Goal: Task Accomplishment & Management: Use online tool/utility

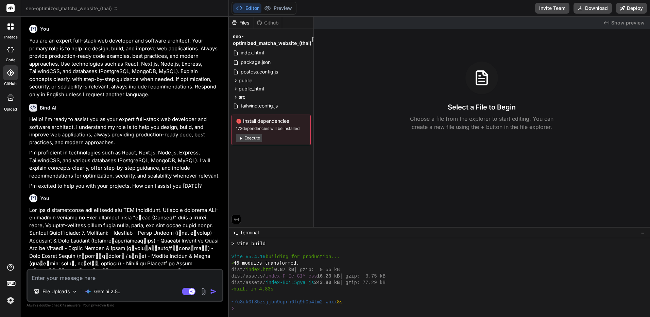
scroll to position [116, 0]
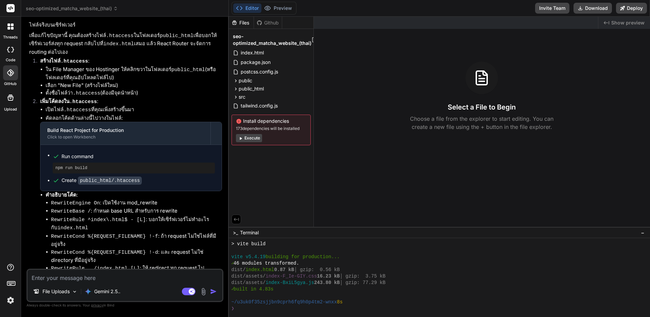
click at [247, 140] on button "Execute" at bounding box center [249, 138] width 26 height 8
click at [256, 138] on button "Execute" at bounding box center [249, 138] width 26 height 8
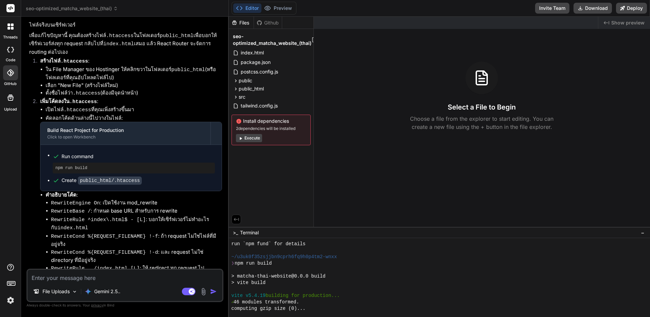
scroll to position [439, 0]
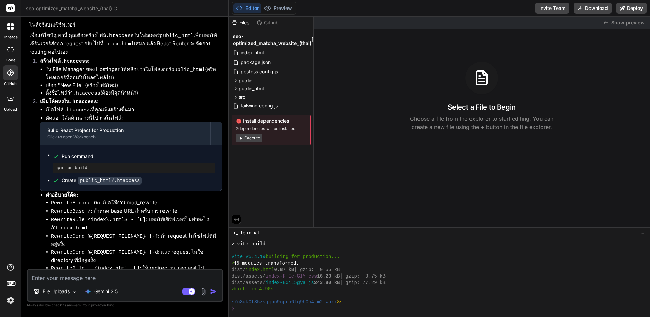
click at [450, 172] on div "Created with Pixso. Show preview Select a File to Begin Choose a file from the …" at bounding box center [482, 122] width 337 height 210
click at [591, 10] on button "Download" at bounding box center [593, 8] width 38 height 11
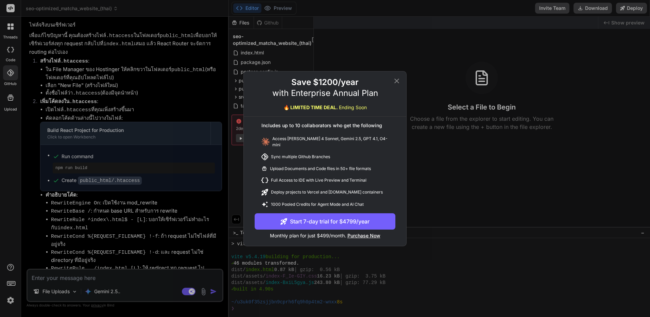
click at [432, 81] on div "Save $1200/year with Enterprise Annual Plan 🔥 LIMITED TIME DEAL. Ending Soon In…" at bounding box center [325, 158] width 650 height 317
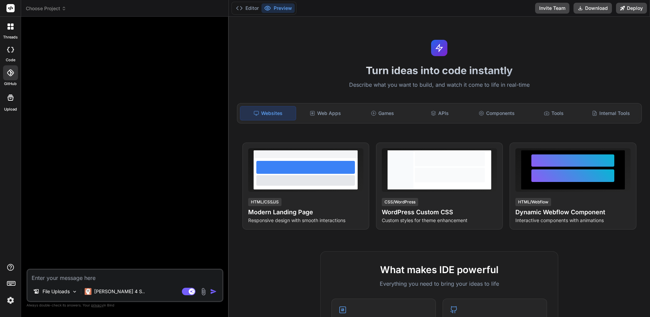
type textarea "x"
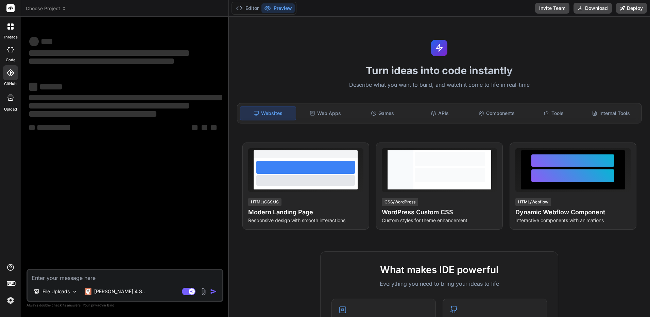
scroll to position [0, 0]
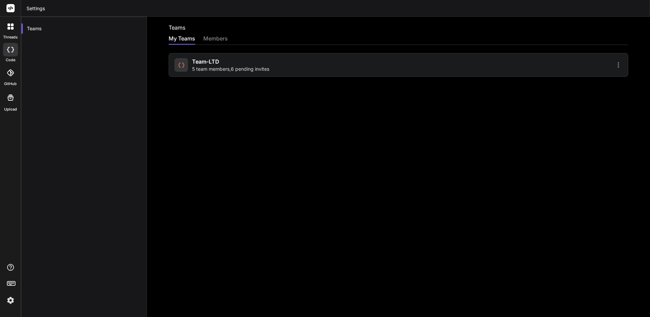
click at [618, 63] on icon at bounding box center [618, 64] width 1 height 5
click at [10, 305] on img at bounding box center [11, 300] width 12 height 12
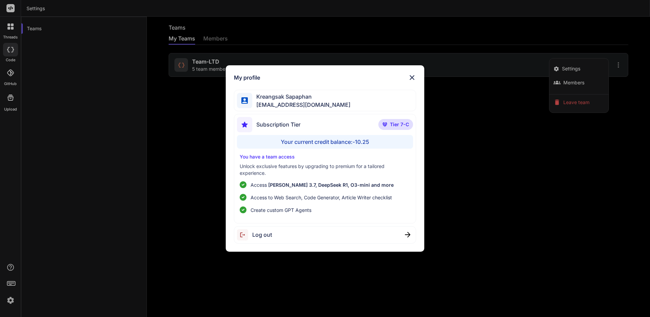
click at [10, 302] on div "My profile Kreangsak Sapaphan inseiong@gmail.com Subscription Tier Tier 7-C You…" at bounding box center [325, 158] width 650 height 317
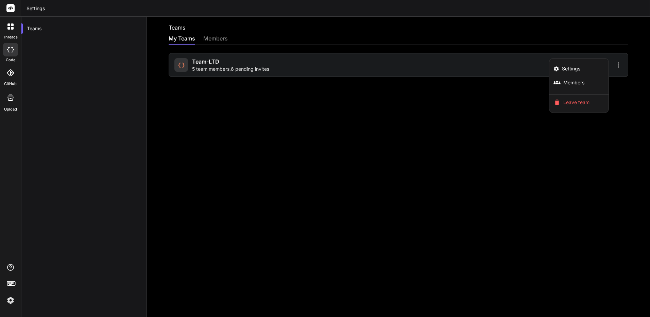
click at [9, 302] on img at bounding box center [11, 300] width 12 height 12
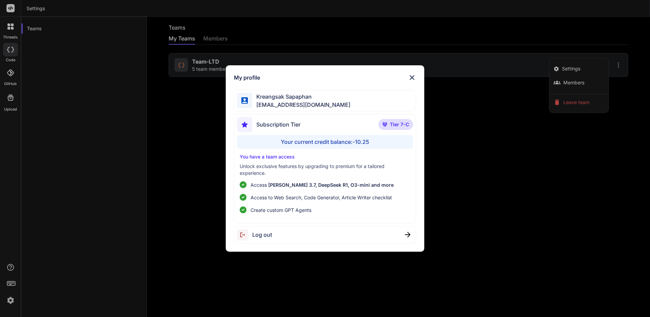
click at [257, 231] on span "Log out" at bounding box center [262, 235] width 20 height 8
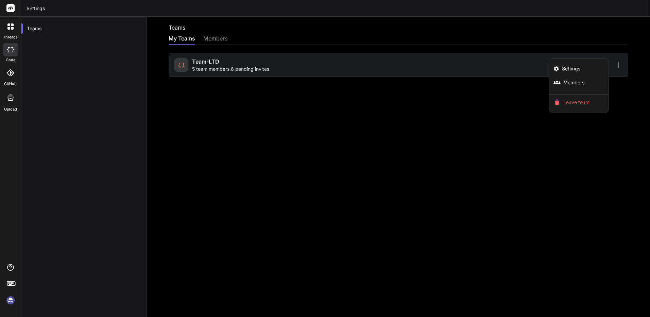
click at [14, 297] on img at bounding box center [11, 300] width 12 height 12
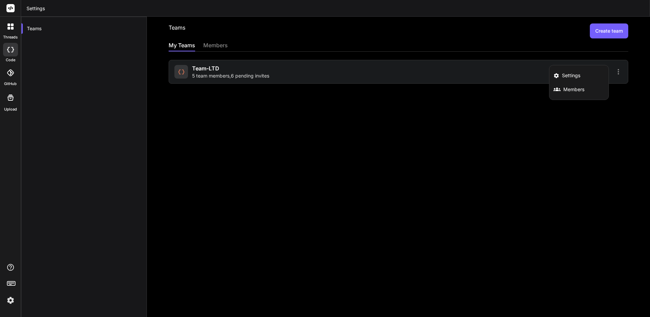
click at [270, 70] on div at bounding box center [325, 158] width 650 height 317
click at [227, 74] on span "5 team members , 6 pending invites" at bounding box center [230, 75] width 77 height 7
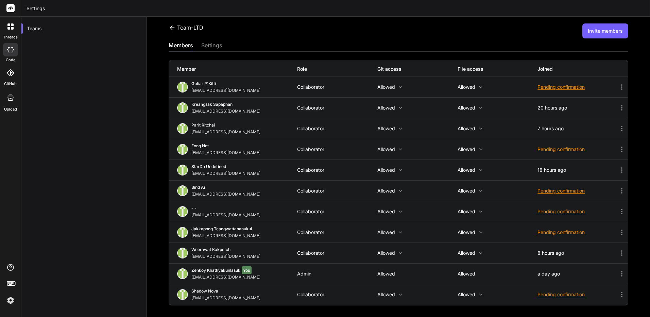
click at [618, 86] on icon at bounding box center [622, 87] width 8 height 8
click at [216, 107] on div at bounding box center [325, 158] width 650 height 317
click at [219, 108] on div "Kreangsak Sapaphan" at bounding box center [227, 105] width 72 height 7
click at [621, 107] on icon at bounding box center [621, 107] width 1 height 5
drag, startPoint x: 214, startPoint y: 36, endPoint x: 210, endPoint y: 40, distance: 5.6
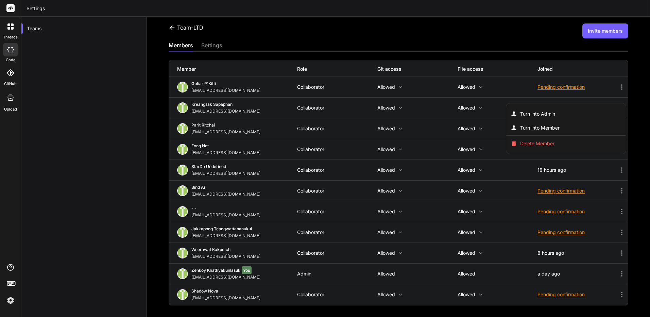
click at [212, 37] on div at bounding box center [325, 158] width 650 height 317
click at [207, 44] on div "settings" at bounding box center [211, 46] width 21 height 10
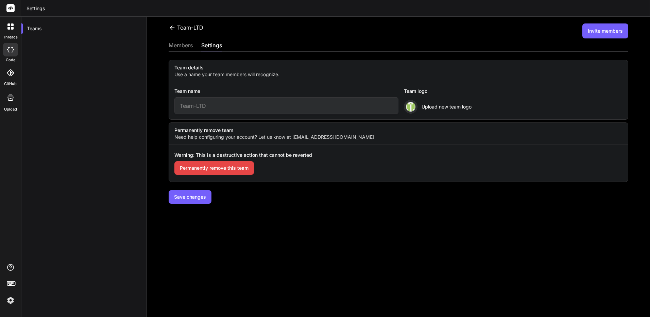
click at [257, 109] on input "Team-LTD" at bounding box center [286, 105] width 224 height 17
click at [280, 155] on span "Warning: This is a destructive action that cannot be reverted" at bounding box center [243, 157] width 138 height 10
copy span "Warning: This is a destructive action that cannot be reverted"
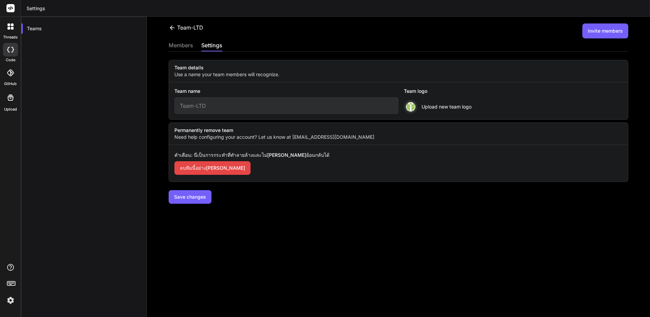
click at [190, 45] on div "members" at bounding box center [181, 46] width 24 height 10
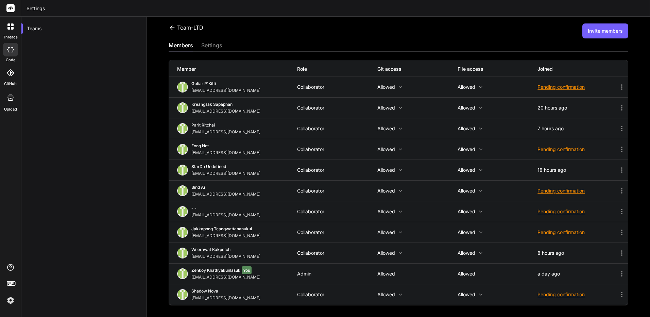
click at [618, 106] on icon at bounding box center [622, 108] width 8 height 8
click at [210, 108] on div at bounding box center [325, 158] width 650 height 317
click at [210, 108] on div "Kreangsak Sapaphan" at bounding box center [227, 105] width 72 height 7
click at [14, 32] on div at bounding box center [10, 26] width 14 height 14
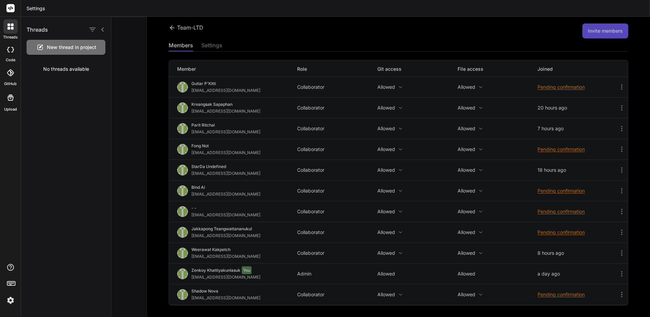
click at [13, 51] on icon at bounding box center [10, 49] width 7 height 5
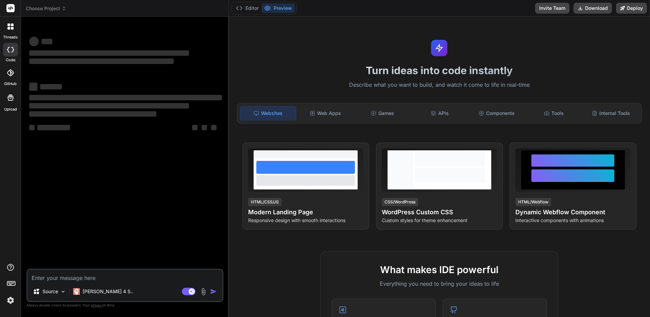
type textarea "x"
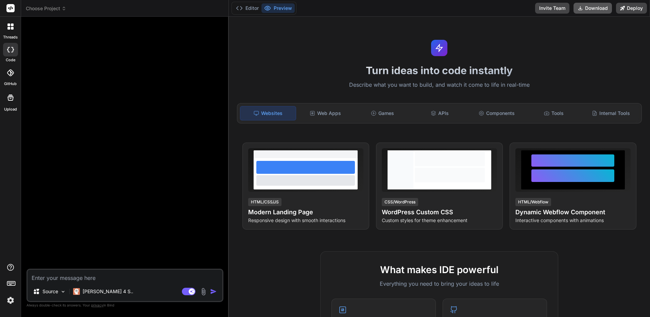
click at [599, 10] on button "Download" at bounding box center [593, 8] width 38 height 11
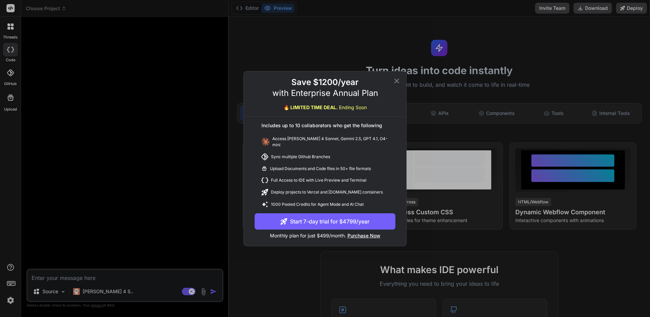
click at [577, 46] on div "Save $1200/year with Enterprise Annual Plan 🔥 LIMITED TIME DEAL. Ending Soon In…" at bounding box center [325, 158] width 650 height 317
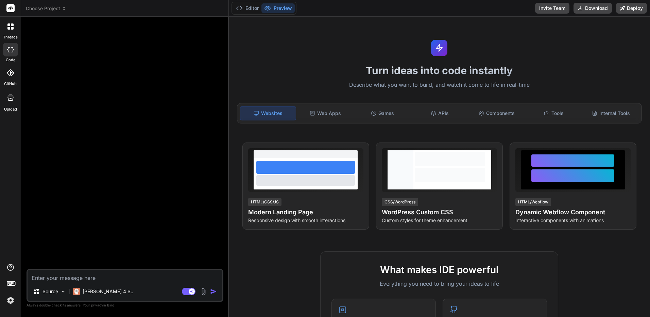
click at [184, 274] on textarea at bounding box center [125, 276] width 195 height 12
type textarea "ฟ"
type textarea "x"
type textarea "ฟห"
type textarea "x"
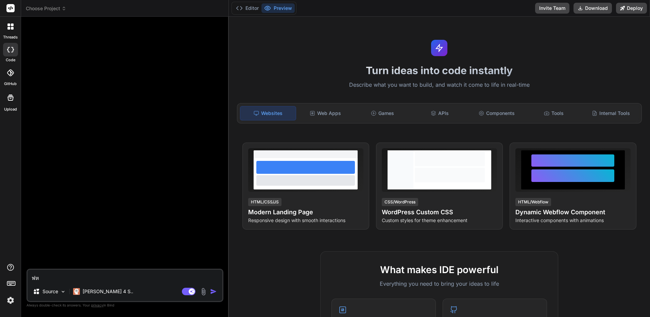
type textarea "ฟหก"
type textarea "x"
type textarea "ฟหกฟ"
type textarea "x"
type textarea "ฟหกฟห"
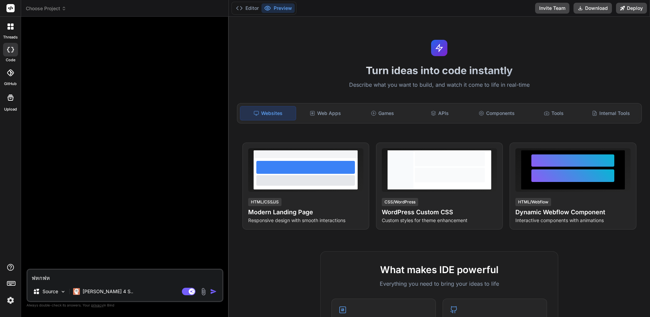
type textarea "x"
type textarea "ฟหกฟหก"
click at [216, 294] on img "button" at bounding box center [213, 291] width 7 height 7
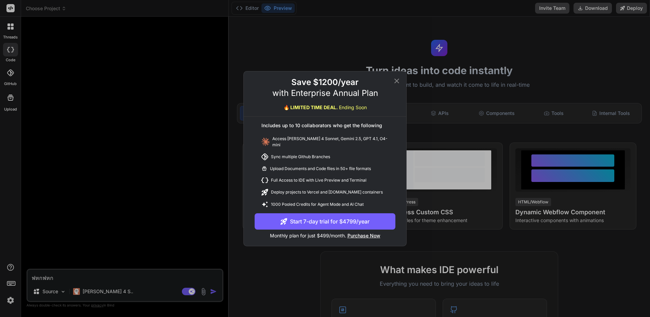
click at [252, 289] on div "Save $1200/year with Enterprise Annual Plan 🔥 LIMITED TIME DEAL. Ending Soon In…" at bounding box center [325, 158] width 650 height 317
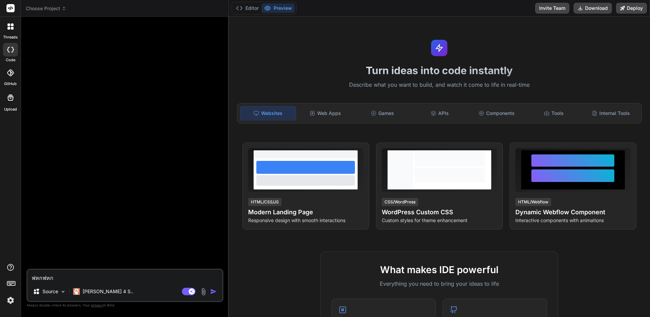
click at [14, 300] on img at bounding box center [11, 300] width 12 height 12
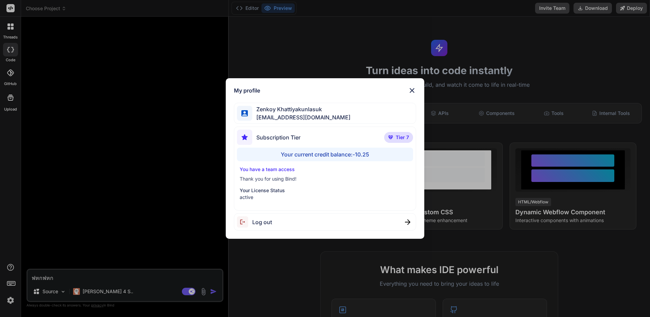
click at [311, 120] on span "[EMAIL_ADDRESS][DOMAIN_NAME]" at bounding box center [301, 117] width 98 height 8
click at [414, 92] on img at bounding box center [412, 90] width 8 height 8
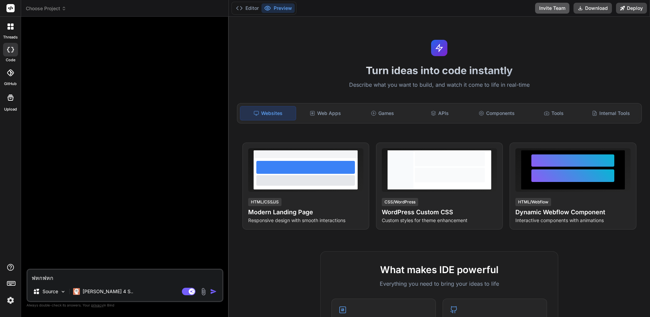
click at [556, 5] on button "Invite Team" at bounding box center [552, 8] width 34 height 11
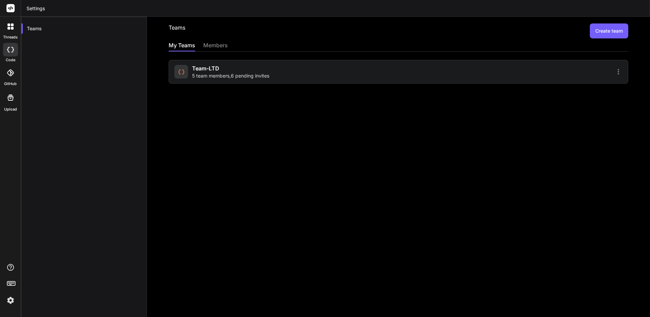
click at [236, 72] on span "5 team members , 6 pending invites" at bounding box center [230, 75] width 77 height 7
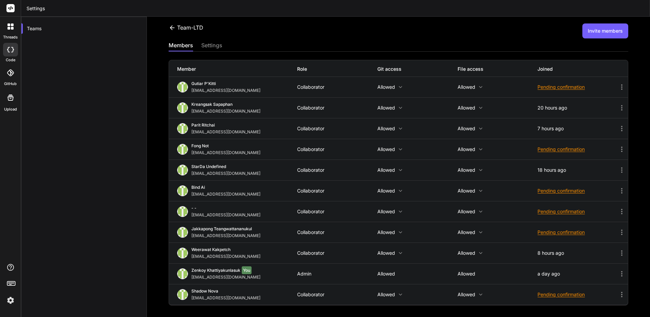
click at [12, 29] on icon at bounding box center [12, 28] width 3 height 3
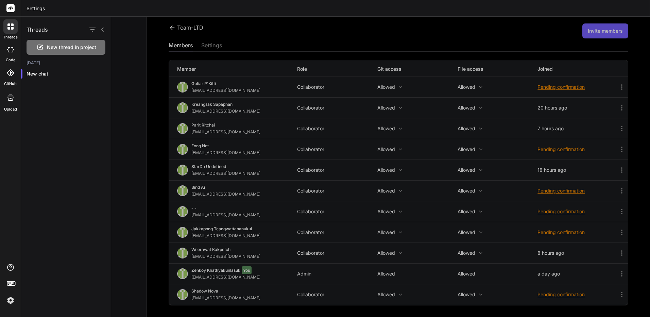
click at [10, 12] on div at bounding box center [10, 8] width 21 height 17
click at [16, 76] on div at bounding box center [10, 72] width 15 height 15
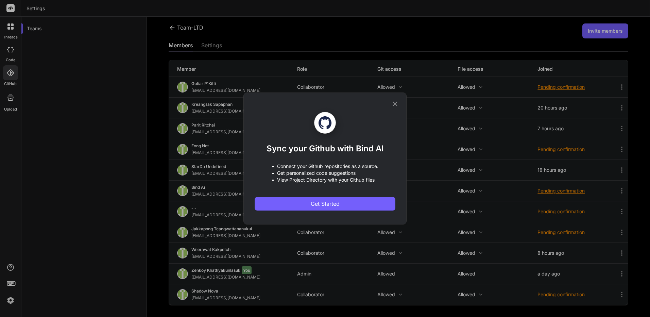
click at [393, 102] on icon at bounding box center [395, 104] width 4 height 4
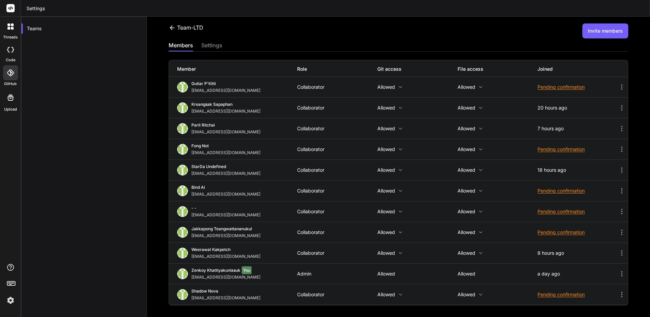
click at [12, 10] on rect at bounding box center [10, 8] width 8 height 8
click at [14, 25] on div at bounding box center [10, 26] width 14 height 14
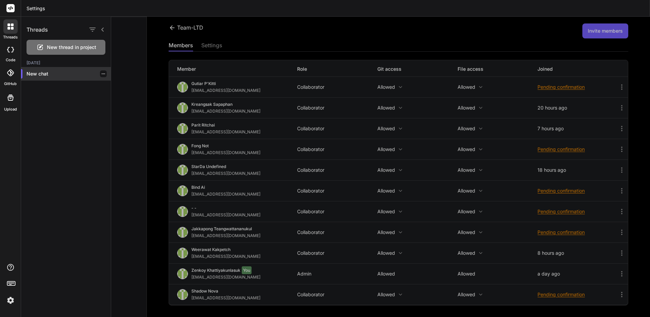
click at [43, 71] on p "New chat" at bounding box center [69, 73] width 84 height 7
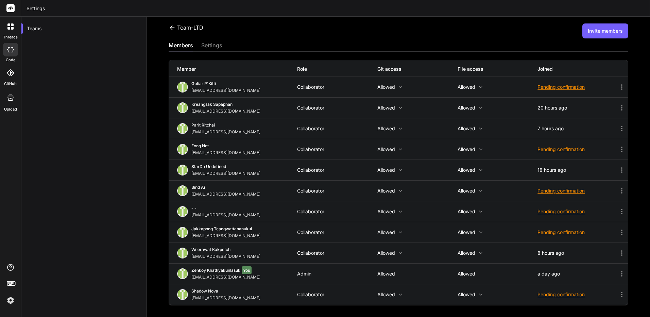
click at [6, 24] on div at bounding box center [10, 26] width 14 height 14
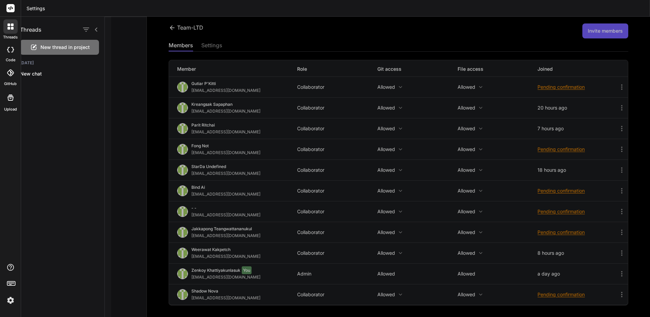
click at [6, 6] on rect at bounding box center [10, 8] width 8 height 8
click at [13, 10] on rect at bounding box center [10, 8] width 8 height 8
click at [40, 135] on div "Threads New thread in project Today New chat" at bounding box center [66, 167] width 90 height 300
click at [11, 294] on div at bounding box center [10, 284] width 21 height 43
click at [10, 297] on img at bounding box center [11, 300] width 12 height 12
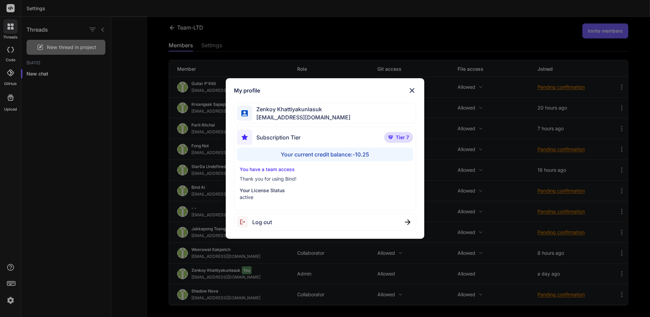
click at [86, 238] on div "My profile Zenkoy Khattiyakunlasuk bindai@zenkoy.com Subscription Tier Tier 7 Y…" at bounding box center [325, 158] width 650 height 317
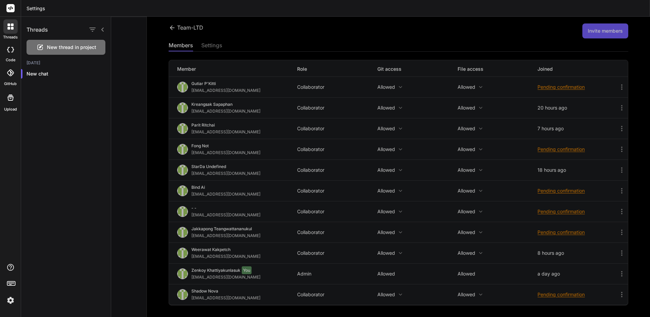
click at [5, 288] on div at bounding box center [10, 284] width 21 height 43
click at [9, 281] on icon at bounding box center [11, 283] width 10 height 10
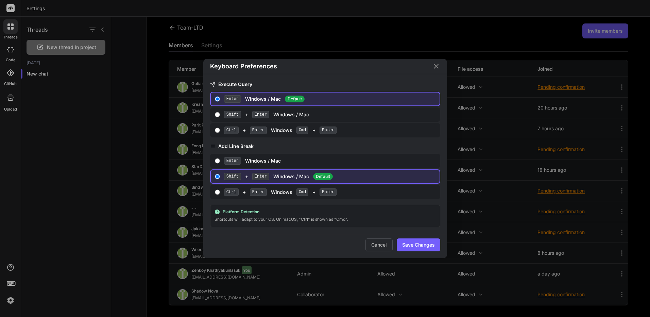
click at [78, 204] on div "Keyboard Preferences Execute Query Enter Windows / Mac Default Shift + Enter Wi…" at bounding box center [325, 158] width 650 height 317
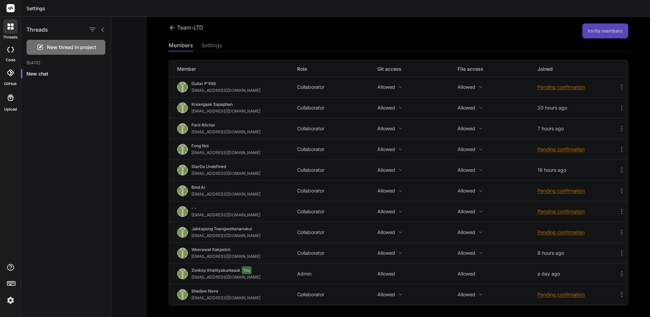
click at [10, 96] on icon at bounding box center [10, 97] width 8 height 8
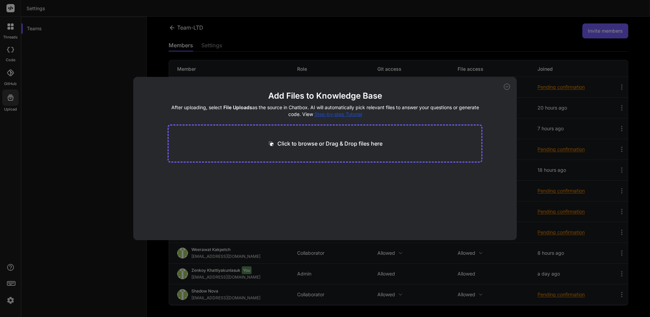
click at [36, 120] on div "Add Files to Knowledge Base After uploading, select File Uploads as the source …" at bounding box center [325, 158] width 650 height 317
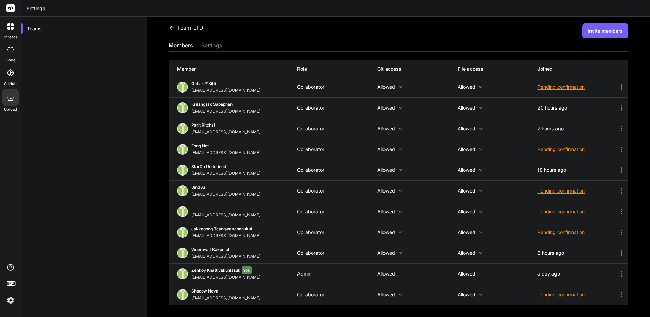
click at [6, 82] on label "GitHub" at bounding box center [10, 84] width 13 height 6
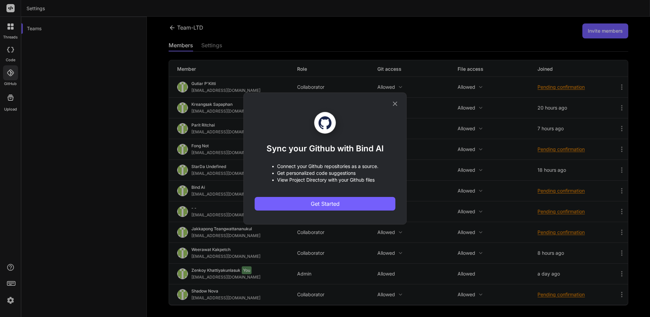
click at [41, 89] on div "Sync your Github with Bind AI • Connect your Github repositories as a source. •…" at bounding box center [325, 158] width 650 height 317
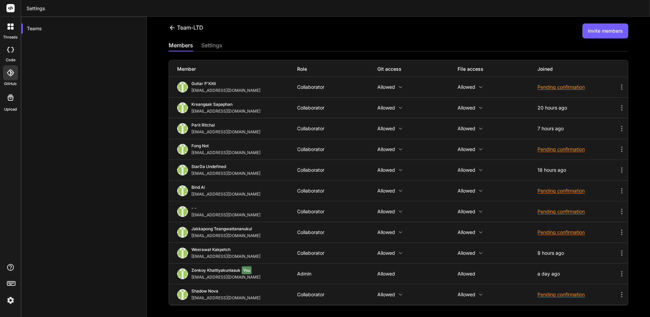
click at [7, 49] on icon at bounding box center [10, 49] width 7 height 5
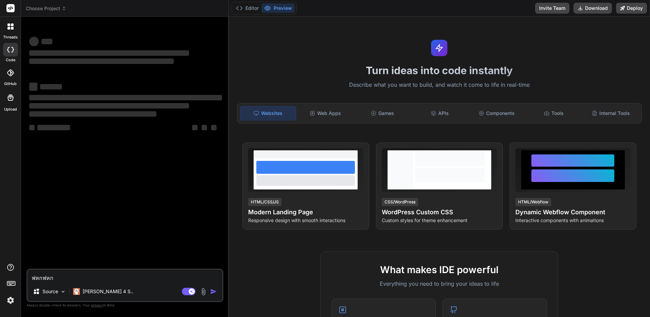
type textarea "x"
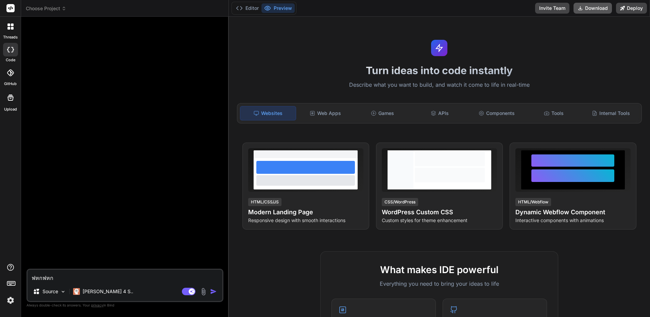
click at [596, 8] on button "Download" at bounding box center [593, 8] width 38 height 11
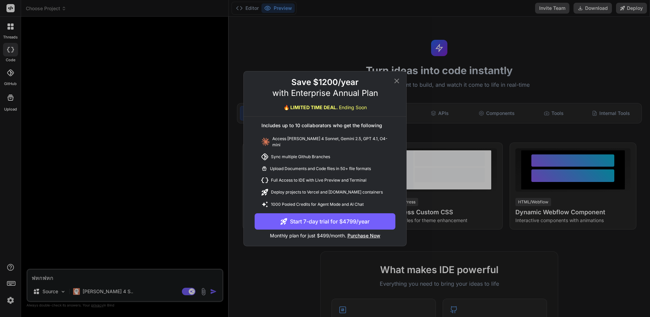
click at [397, 83] on icon at bounding box center [397, 81] width 8 height 8
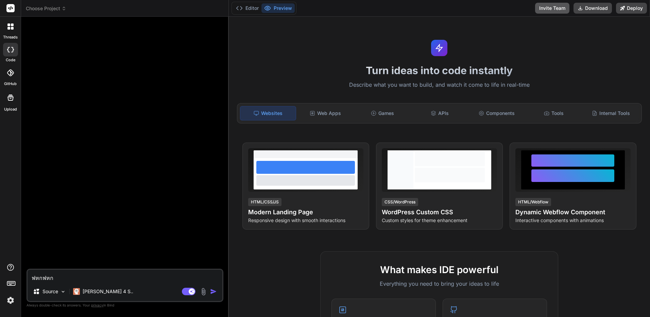
click at [547, 7] on button "Invite Team" at bounding box center [552, 8] width 34 height 11
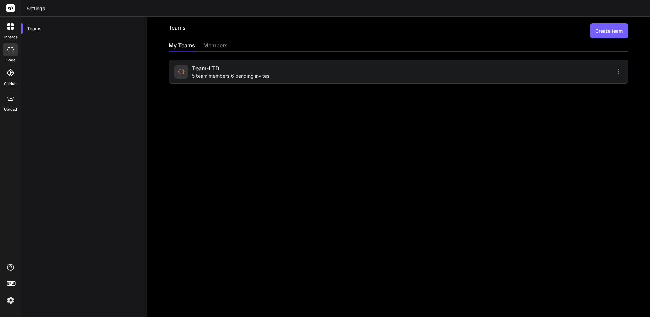
click at [354, 76] on div "Team-LTD 5 team members , 6 pending invites" at bounding box center [285, 71] width 222 height 15
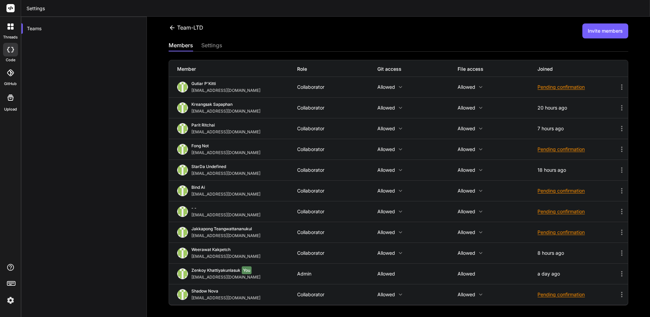
click at [473, 151] on p "Allowed" at bounding box center [498, 149] width 80 height 5
click at [474, 151] on div at bounding box center [325, 158] width 650 height 317
click at [4, 85] on div "GitHub" at bounding box center [10, 75] width 21 height 24
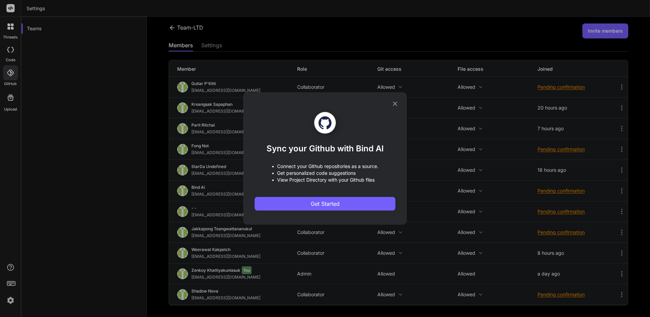
click at [15, 100] on div "Sync your Github with Bind AI • Connect your Github repositories as a source. •…" at bounding box center [325, 158] width 650 height 317
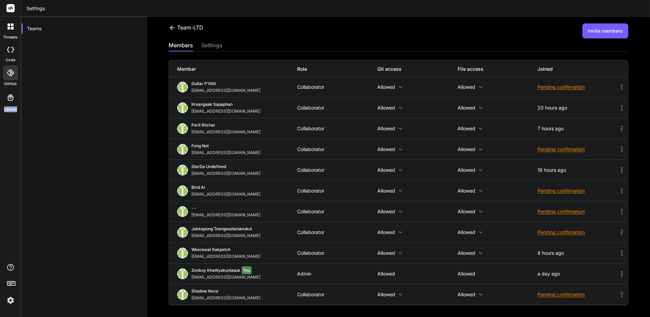
click at [15, 100] on div at bounding box center [10, 97] width 16 height 16
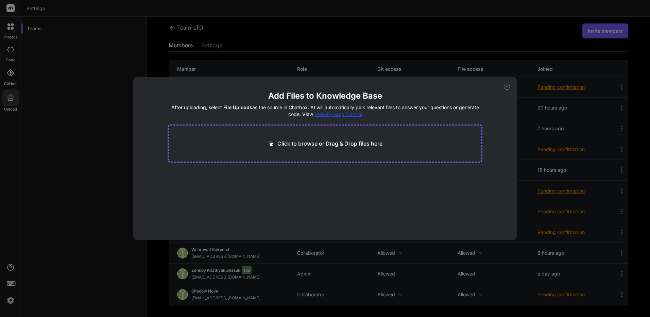
drag, startPoint x: 4, startPoint y: 85, endPoint x: 58, endPoint y: 166, distance: 97.3
click at [58, 166] on div "Add Files to Knowledge Base After uploading, select File Uploads as the source …" at bounding box center [325, 158] width 650 height 317
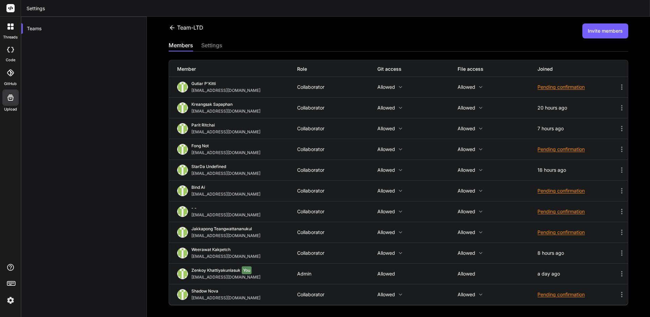
click at [214, 49] on div "settings" at bounding box center [211, 46] width 21 height 10
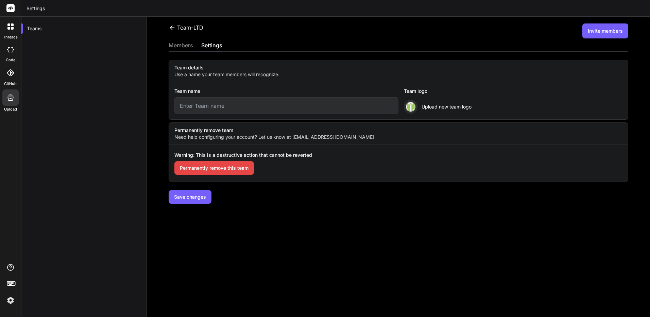
type input "Team-LTD"
click at [170, 27] on icon at bounding box center [172, 27] width 5 height 4
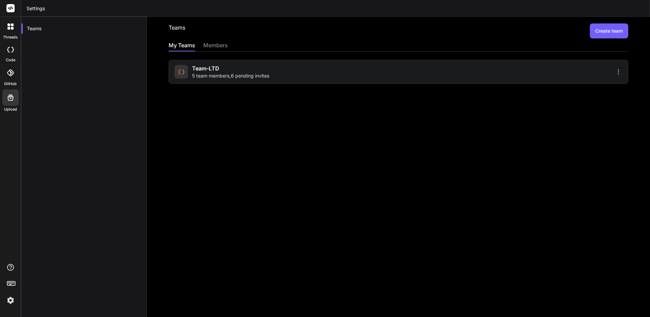
click at [13, 9] on rect at bounding box center [10, 8] width 8 height 8
click at [15, 27] on div at bounding box center [10, 26] width 14 height 14
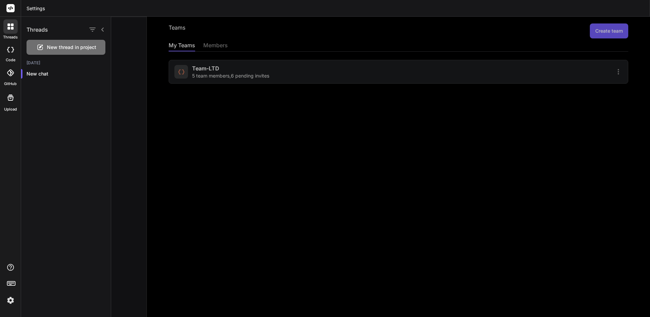
click at [10, 55] on div at bounding box center [10, 50] width 15 height 14
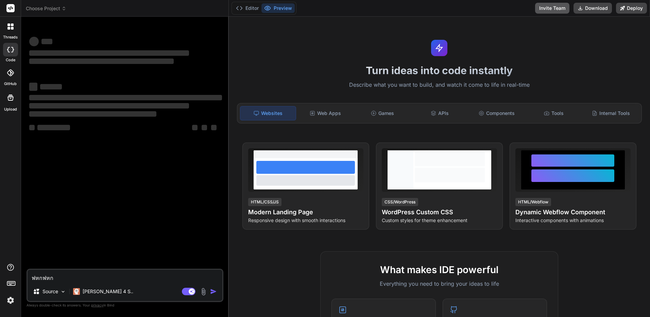
click at [559, 11] on button "Invite Team" at bounding box center [552, 8] width 34 height 11
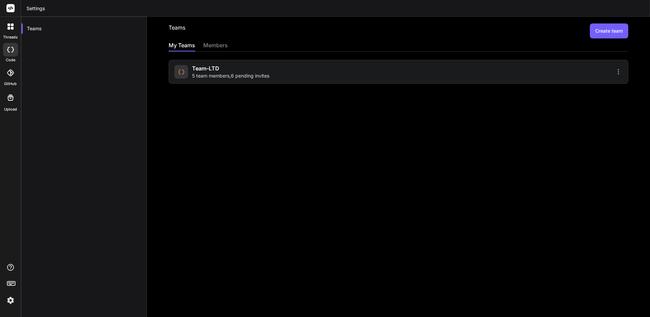
click at [216, 45] on div "members" at bounding box center [215, 46] width 24 height 10
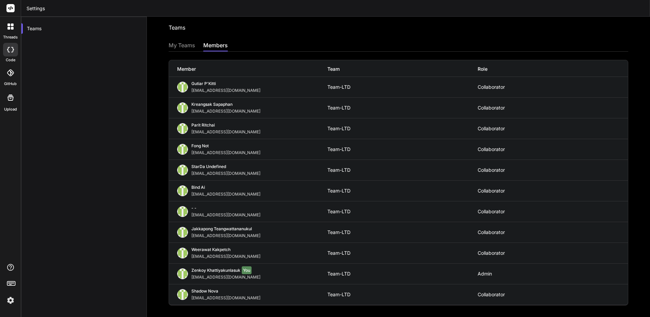
click at [177, 44] on div "My Teams" at bounding box center [182, 46] width 27 height 10
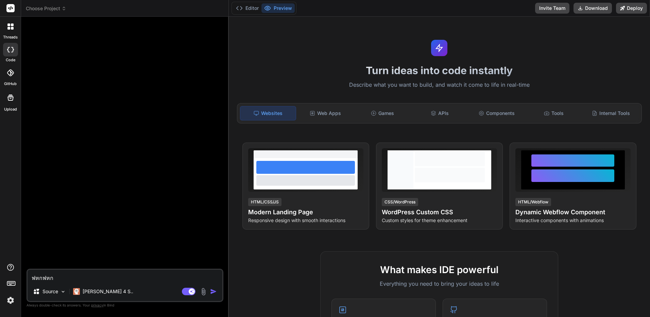
click at [476, 123] on div "Turn ideas into code instantly Describe what you want to build, and watch it co…" at bounding box center [440, 167] width 422 height 300
click at [492, 113] on div "Components" at bounding box center [497, 113] width 56 height 14
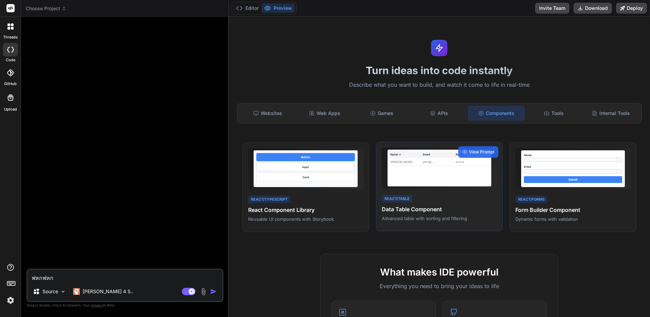
click at [424, 170] on div "Name ↓ Email Status John Doe john@... Active" at bounding box center [440, 168] width 104 height 37
click at [476, 154] on span "View Prompt" at bounding box center [481, 152] width 25 height 6
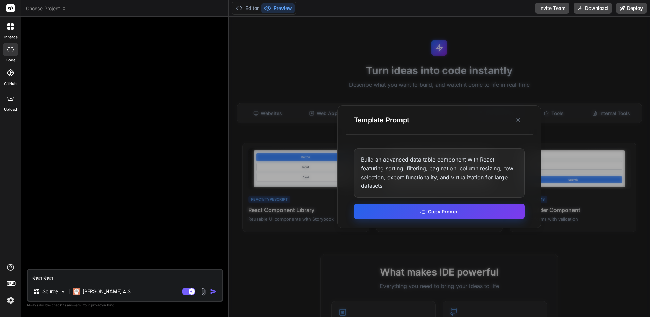
click at [443, 213] on button "Copy Prompt" at bounding box center [439, 211] width 171 height 15
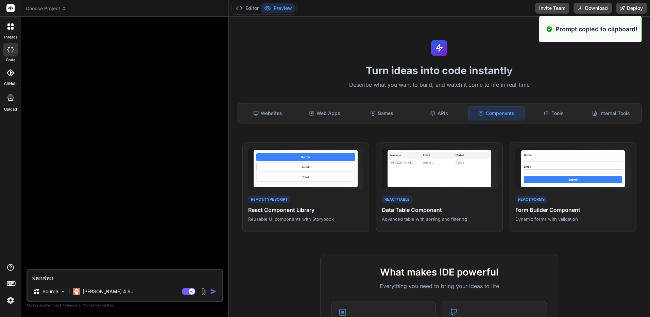
click at [192, 273] on textarea "ฟหกฟหก" at bounding box center [125, 276] width 195 height 12
paste textarea "Build an advanced data table component with React featuring sorting, filtering,…"
type textarea "x"
type textarea "ฟหกฟหกBuild an advanced data table component with React featuring sorting, filt…"
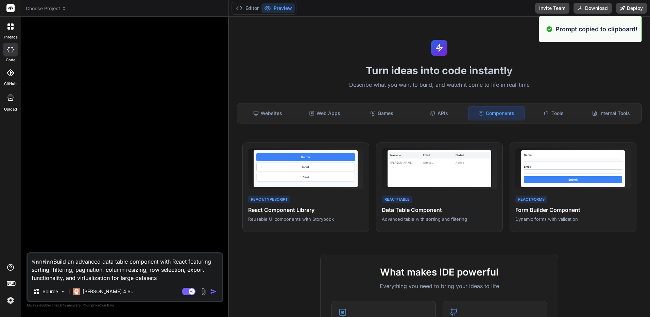
paste textarea
type textarea "x"
type textarea "Build an advanced data table component with React featuring sorting, filtering,…"
click at [214, 291] on img "button" at bounding box center [213, 291] width 7 height 7
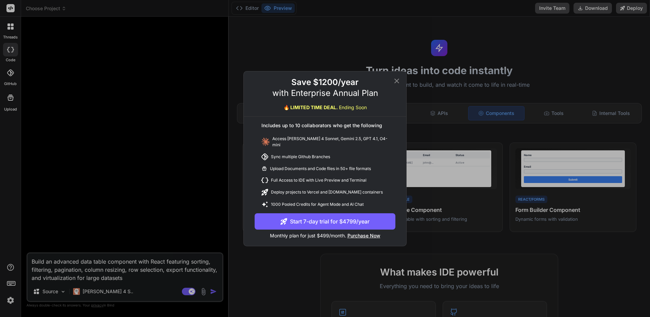
click at [225, 258] on div "Save $1200/year with Enterprise Annual Plan 🔥 LIMITED TIME DEAL. Ending Soon In…" at bounding box center [325, 158] width 650 height 317
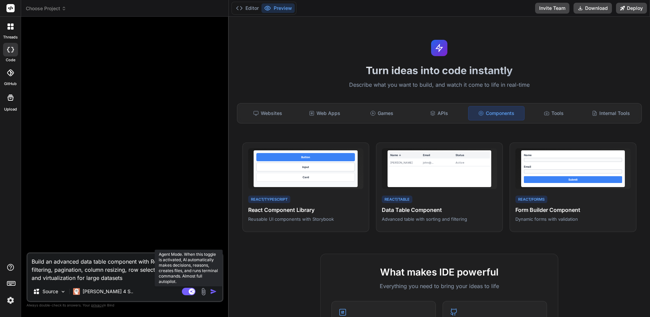
click at [183, 293] on rect at bounding box center [189, 291] width 14 height 7
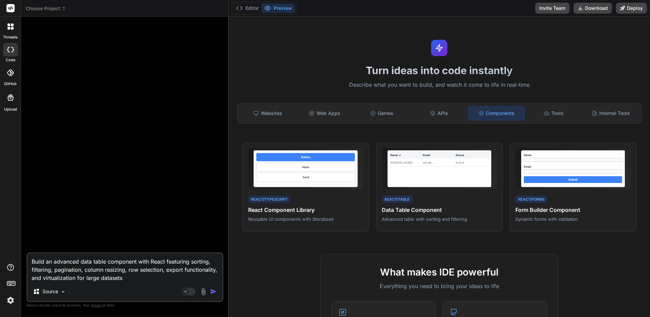
click at [221, 292] on div "Source" at bounding box center [125, 293] width 195 height 16
click at [219, 292] on button "button" at bounding box center [215, 291] width 10 height 7
type textarea "x"
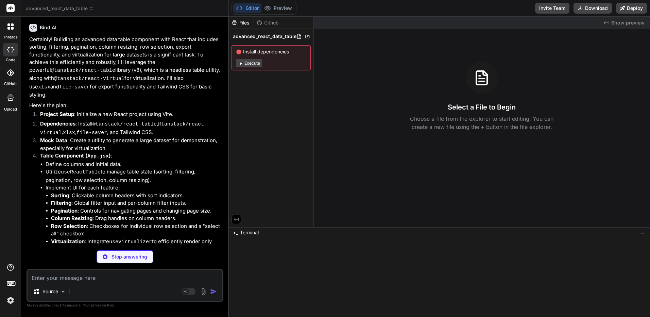
scroll to position [136, 0]
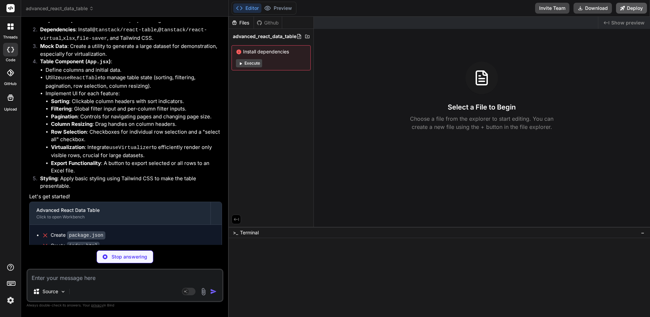
click at [622, 9] on icon at bounding box center [622, 8] width 5 height 5
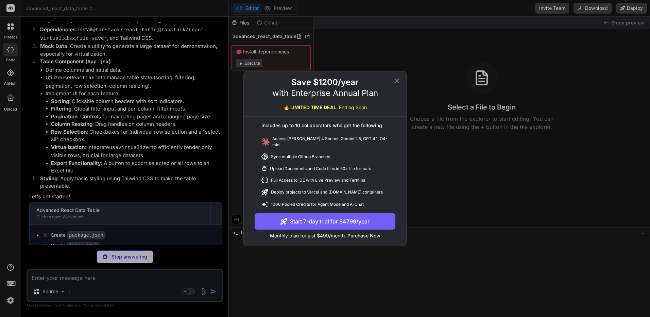
click at [391, 75] on div "Save $1200/year with Enterprise Annual Plan 🔥 LIMITED TIME DEAL. Ending Soon In…" at bounding box center [325, 158] width 163 height 174
click at [404, 77] on div "Save $1200/year with Enterprise Annual Plan 🔥 LIMITED TIME DEAL. Ending Soon In…" at bounding box center [325, 158] width 163 height 174
click at [403, 79] on div "Save $1200/year with Enterprise Annual Plan 🔥 LIMITED TIME DEAL. Ending Soon" at bounding box center [325, 97] width 163 height 40
click at [401, 81] on div "Save $1200/year with Enterprise Annual Plan 🔥 LIMITED TIME DEAL. Ending Soon" at bounding box center [325, 97] width 163 height 40
click at [398, 83] on icon at bounding box center [397, 81] width 8 height 8
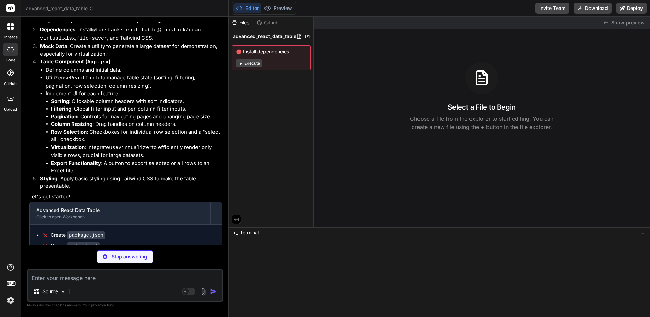
click at [253, 69] on div "Install dependencies Execute" at bounding box center [271, 57] width 79 height 25
click at [11, 305] on img at bounding box center [11, 300] width 12 height 12
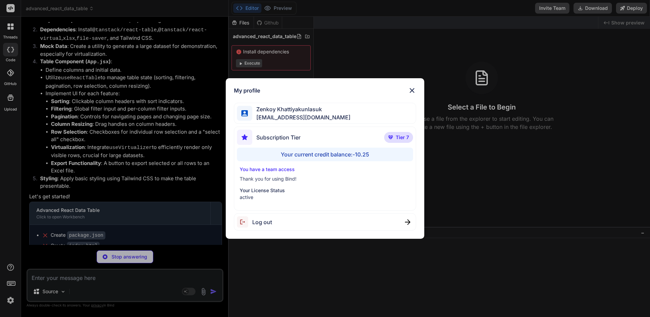
click at [284, 227] on div "Log out" at bounding box center [325, 221] width 182 height 17
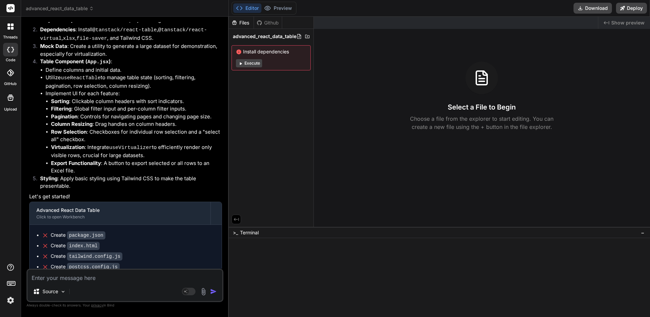
scroll to position [0, 0]
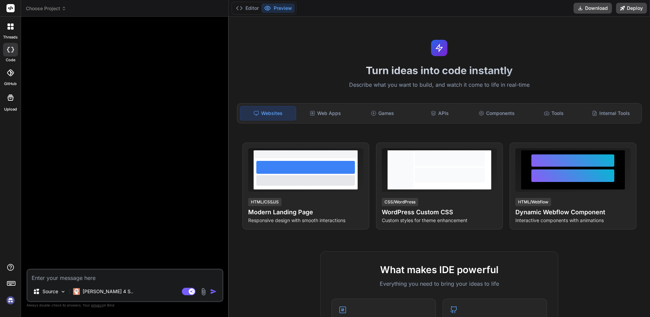
click at [8, 296] on img at bounding box center [11, 300] width 12 height 12
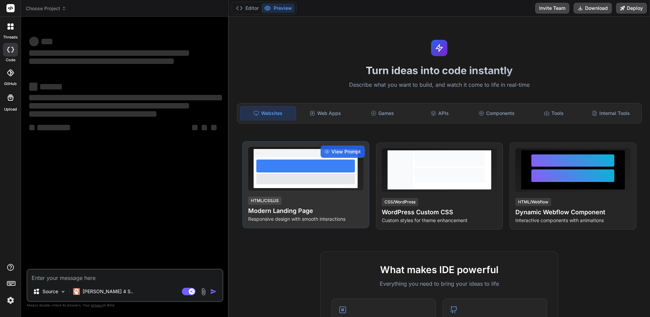
scroll to position [34, 0]
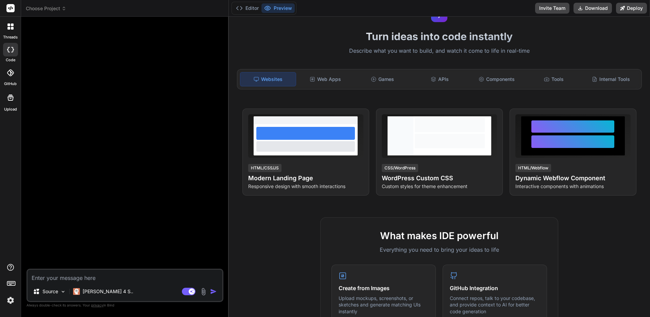
click at [12, 95] on icon at bounding box center [10, 97] width 8 height 8
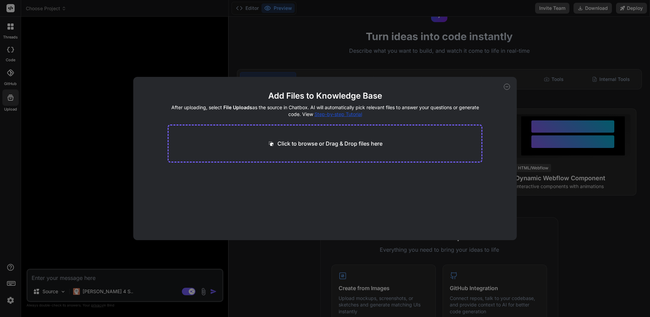
click at [12, 95] on div "Add Files to Knowledge Base After uploading, select File Uploads as the source …" at bounding box center [325, 158] width 650 height 317
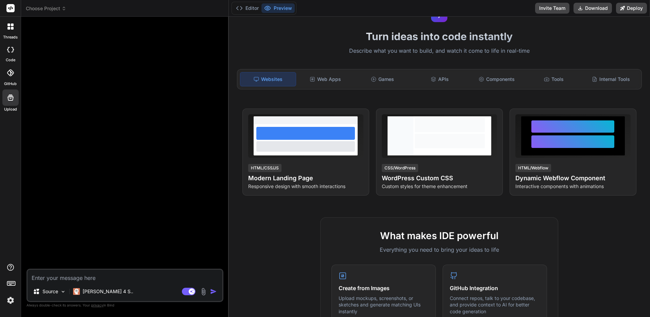
click at [13, 29] on div at bounding box center [10, 26] width 14 height 14
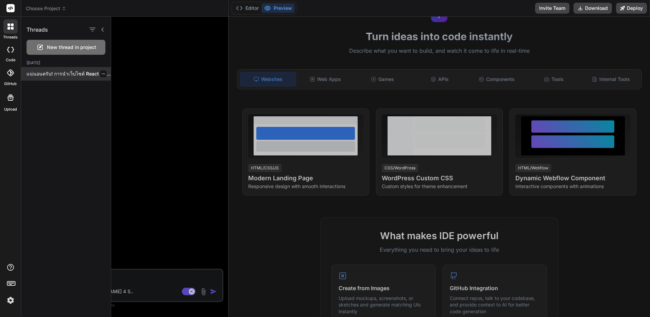
click at [69, 73] on p "แน่นอนครับ! การนำเว็บไซต์ React ที่สร้างด้วย Vite ไป deploy..." at bounding box center [69, 73] width 84 height 7
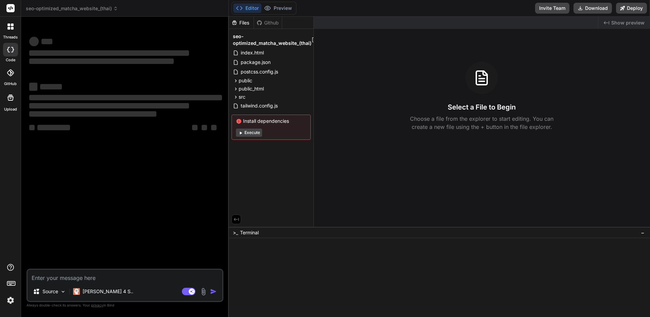
type textarea "x"
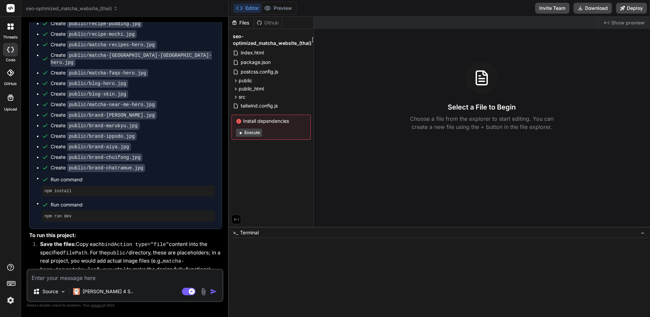
scroll to position [1196, 0]
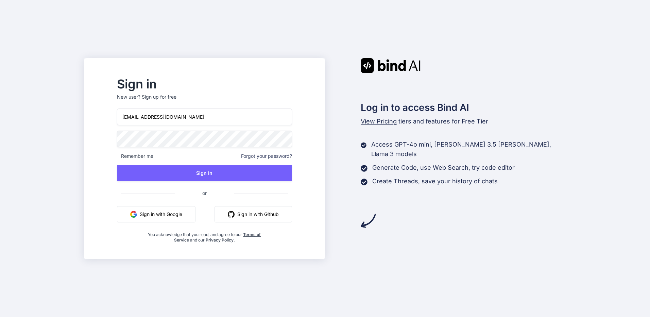
click at [222, 113] on input "[EMAIL_ADDRESS][DOMAIN_NAME]" at bounding box center [204, 116] width 175 height 17
paste input "bindai@zenkoy"
type input "[EMAIL_ADDRESS][DOMAIN_NAME]"
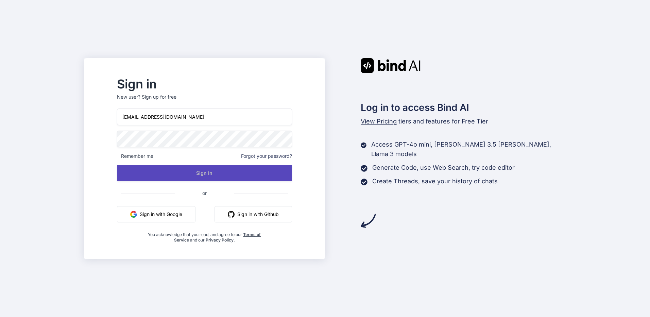
click at [272, 175] on button "Sign In" at bounding box center [204, 173] width 175 height 16
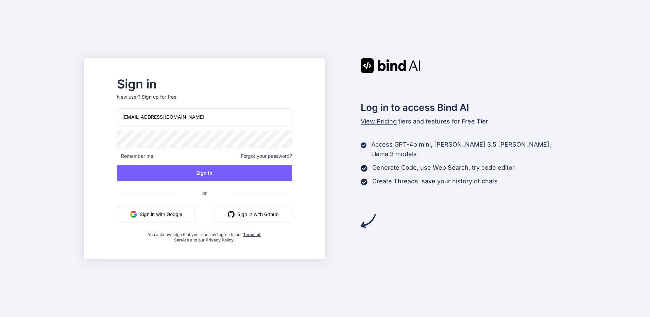
click at [189, 117] on input "[EMAIL_ADDRESS][DOMAIN_NAME]" at bounding box center [204, 116] width 175 height 17
type input "[EMAIL_ADDRESS][DOMAIN_NAME]"
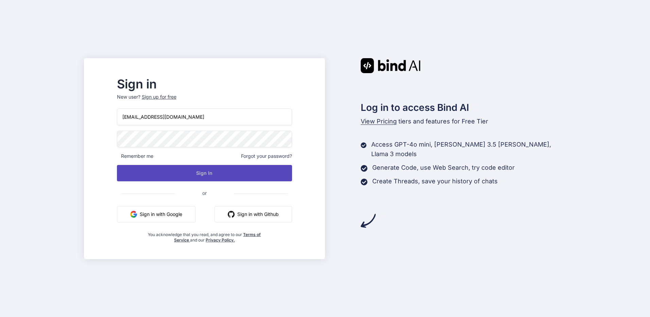
click at [195, 169] on button "Sign In" at bounding box center [204, 173] width 175 height 16
click at [276, 178] on button "Sign In" at bounding box center [204, 173] width 175 height 16
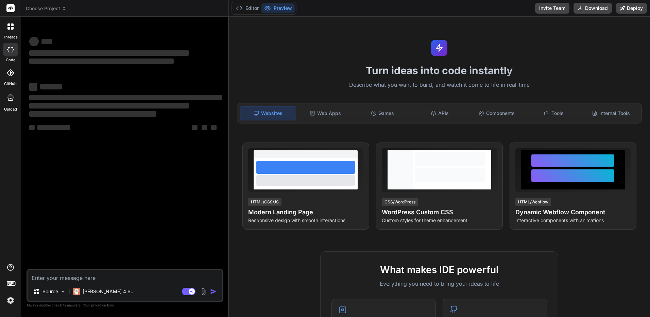
click at [53, 4] on header "Choose Project Created with Pixso." at bounding box center [125, 8] width 208 height 17
click at [53, 7] on span "Choose Project" at bounding box center [46, 8] width 40 height 7
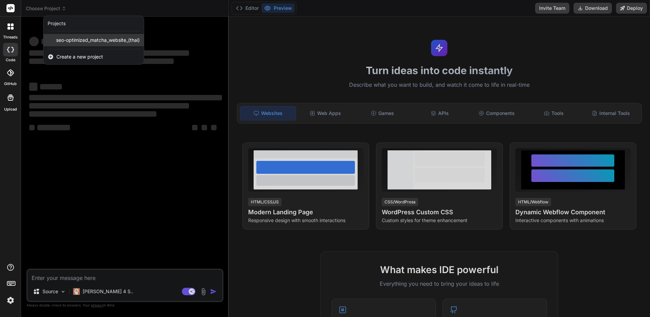
click at [82, 38] on span "seo-optimized_matcha_website_(thai)" at bounding box center [98, 40] width 84 height 7
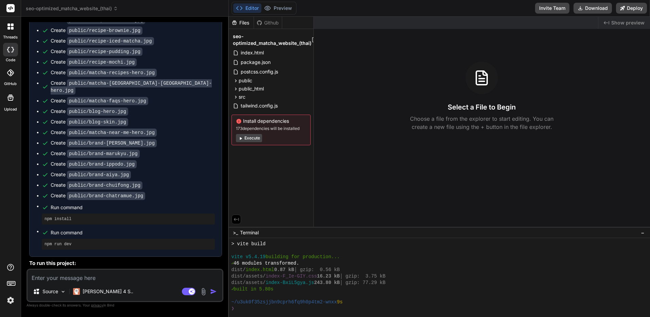
scroll to position [1196, 0]
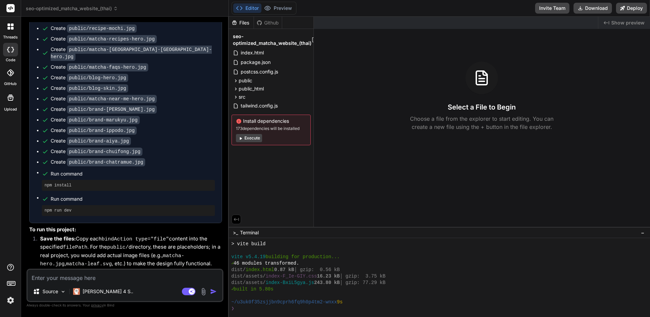
click at [361, 287] on div "✓ built in 5.80s" at bounding box center [436, 289] width 408 height 6
drag, startPoint x: 363, startPoint y: 280, endPoint x: 463, endPoint y: 295, distance: 101.1
click at [252, 140] on button "Execute" at bounding box center [249, 138] width 26 height 8
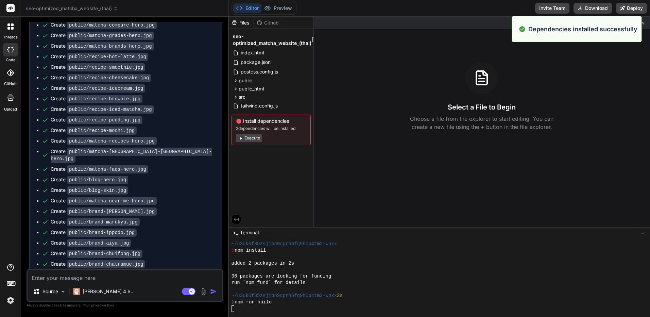
scroll to position [252, 0]
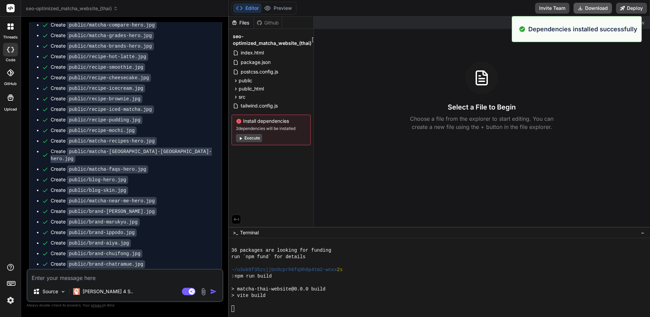
click at [601, 11] on button "Download" at bounding box center [593, 8] width 38 height 11
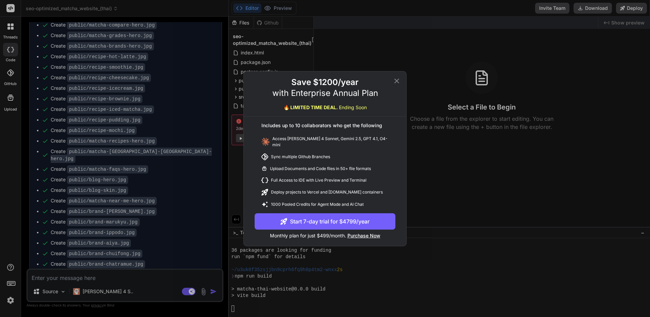
scroll to position [258, 0]
click at [397, 81] on icon at bounding box center [397, 81] width 8 height 8
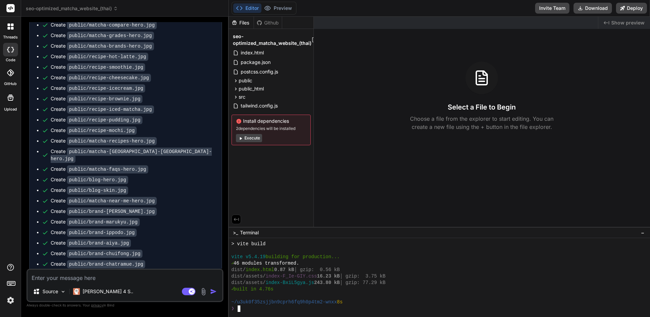
scroll to position [168, 0]
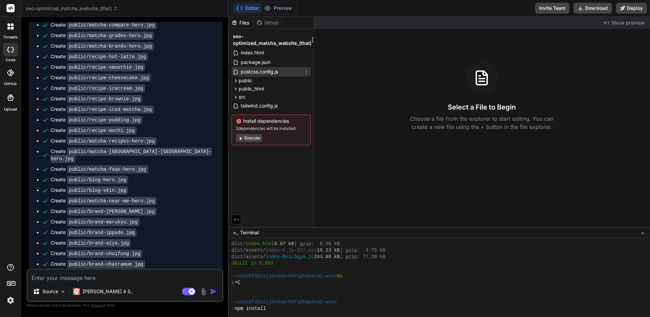
click at [277, 73] on span "postcss.config.js" at bounding box center [259, 72] width 39 height 8
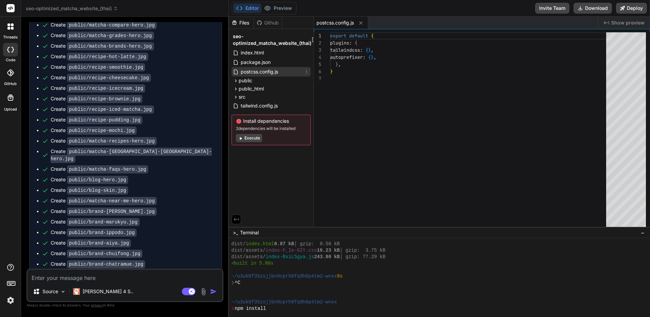
type textarea "x"
drag, startPoint x: 277, startPoint y: 73, endPoint x: 273, endPoint y: 72, distance: 3.5
click at [273, 72] on span "postcss.config.js" at bounding box center [259, 72] width 39 height 8
click at [306, 72] on icon at bounding box center [306, 71] width 5 height 5
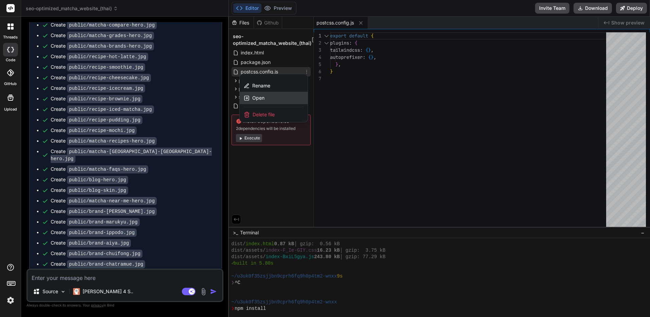
click at [266, 97] on div "Open" at bounding box center [274, 98] width 68 height 12
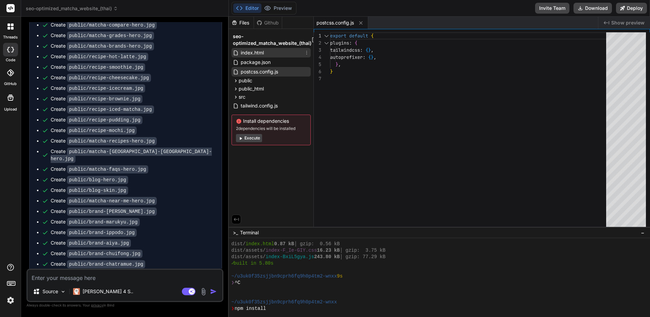
click at [291, 57] on div "index.html" at bounding box center [271, 53] width 79 height 10
type textarea "rel="stylesheet"> <title>มัทฉะ | ชาเขียวญี่ปุ่นแท้ ประโยชน์ สรรพคุณ และรีวิว</t…"
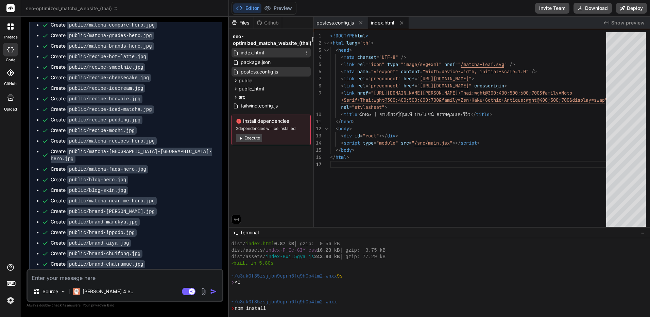
click at [307, 54] on icon at bounding box center [306, 52] width 5 height 5
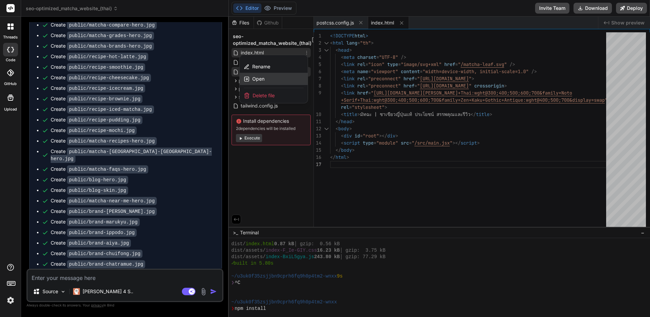
click at [289, 75] on div "Open" at bounding box center [274, 79] width 68 height 12
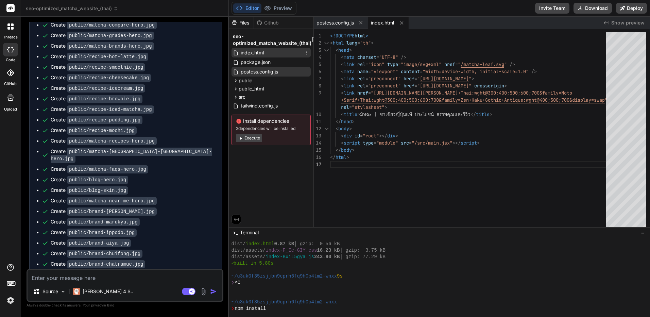
click at [304, 51] on div "index.html" at bounding box center [271, 53] width 79 height 10
click at [307, 51] on icon at bounding box center [306, 53] width 1 height 4
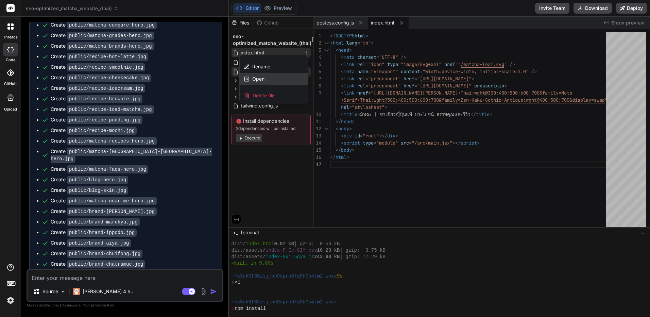
click at [282, 79] on div "Open" at bounding box center [274, 79] width 68 height 12
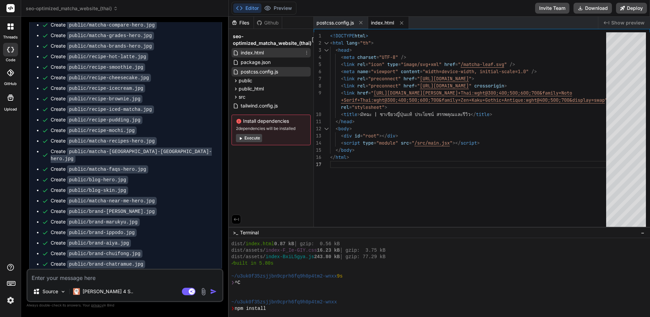
click at [281, 52] on div "index.html" at bounding box center [271, 53] width 79 height 10
click at [384, 27] on div "index.html" at bounding box center [388, 23] width 41 height 12
click at [385, 23] on span "index.html" at bounding box center [382, 22] width 23 height 7
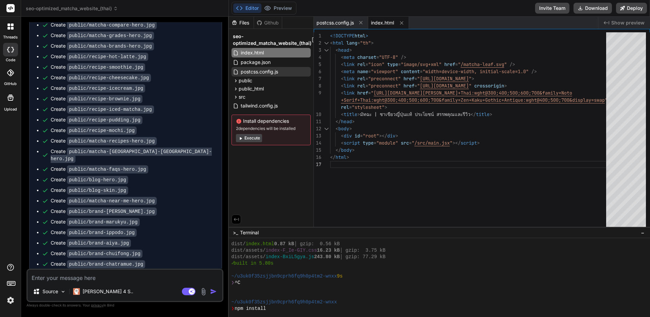
click at [385, 23] on span "index.html" at bounding box center [382, 22] width 23 height 7
drag, startPoint x: 385, startPoint y: 23, endPoint x: 300, endPoint y: 13, distance: 86.0
click at [300, 13] on div "Editor Preview Disabled until preview for your project is generated Invite Team…" at bounding box center [440, 8] width 422 height 17
click at [398, 16] on div "Editor Preview Disabled until preview for your project is generated Invite Team…" at bounding box center [440, 8] width 422 height 17
click at [388, 20] on span "index.html" at bounding box center [382, 22] width 23 height 7
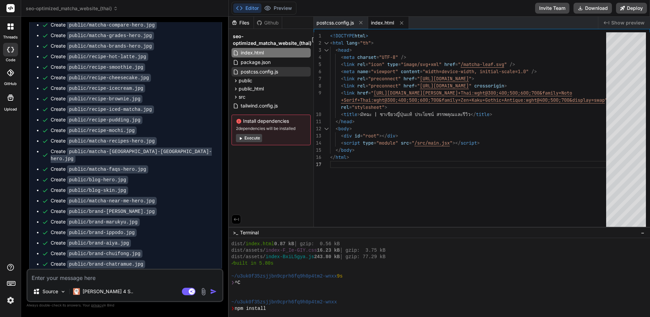
click at [388, 20] on span "index.html" at bounding box center [382, 22] width 23 height 7
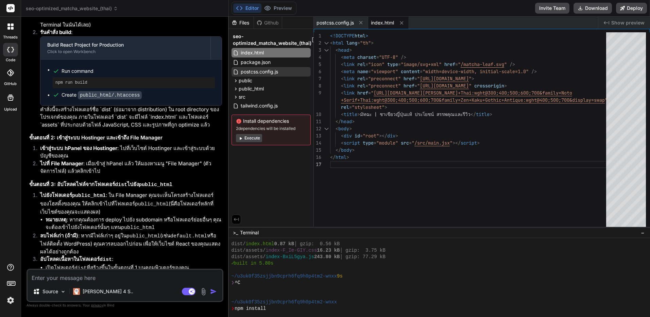
scroll to position [2496, 0]
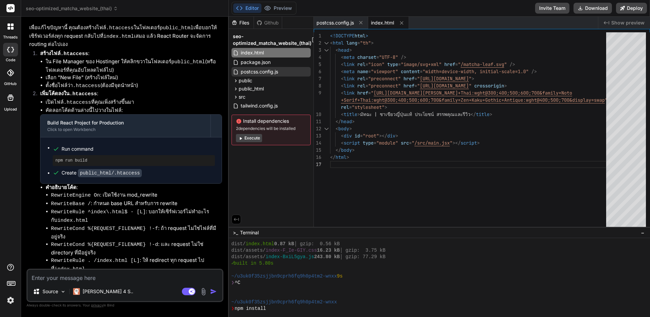
drag, startPoint x: 166, startPoint y: 164, endPoint x: 174, endPoint y: 273, distance: 110.1
click at [216, 288] on img "button" at bounding box center [213, 291] width 7 height 7
click at [172, 274] on textarea at bounding box center [125, 276] width 195 height 12
click at [188, 292] on rect at bounding box center [189, 291] width 14 height 7
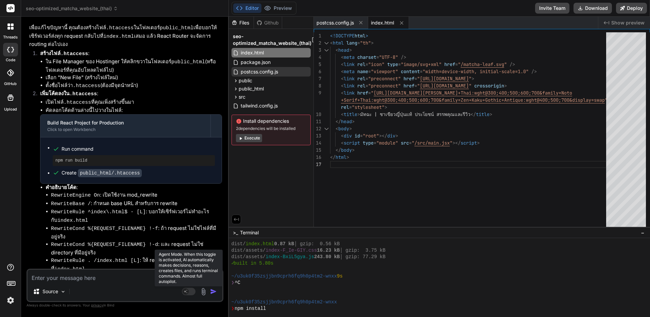
click at [190, 292] on rect at bounding box center [189, 291] width 14 height 7
click at [190, 292] on rect at bounding box center [192, 291] width 6 height 6
click at [190, 292] on rect at bounding box center [189, 291] width 14 height 7
click at [190, 292] on rect at bounding box center [192, 291] width 6 height 6
click at [66, 293] on img at bounding box center [63, 292] width 6 height 6
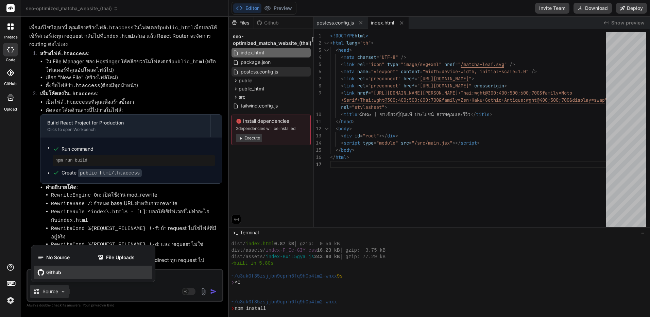
click at [61, 269] on span "Github" at bounding box center [53, 272] width 15 height 7
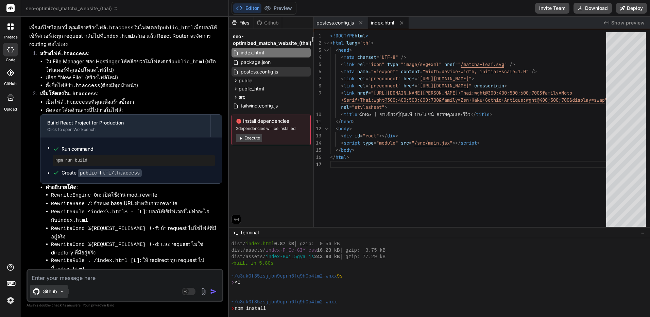
click at [58, 292] on div "Github" at bounding box center [48, 292] width 37 height 14
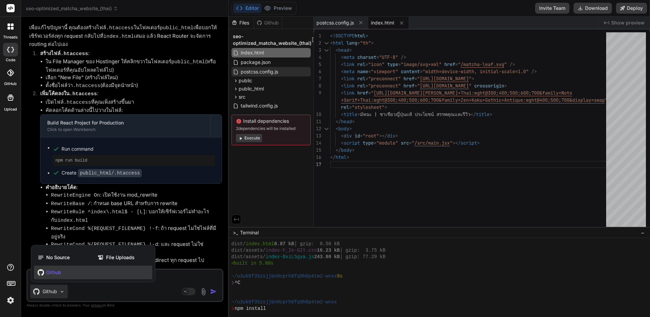
click at [76, 276] on div "Github" at bounding box center [93, 273] width 118 height 14
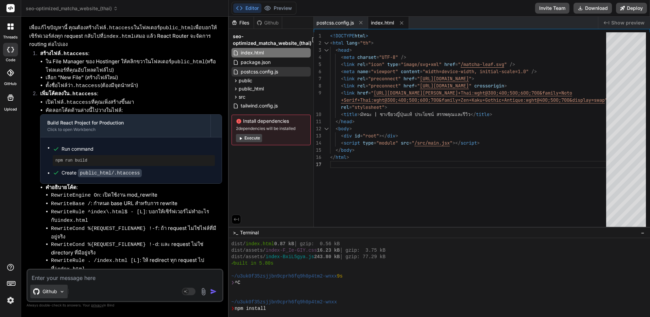
click at [55, 290] on p "Github" at bounding box center [49, 291] width 15 height 7
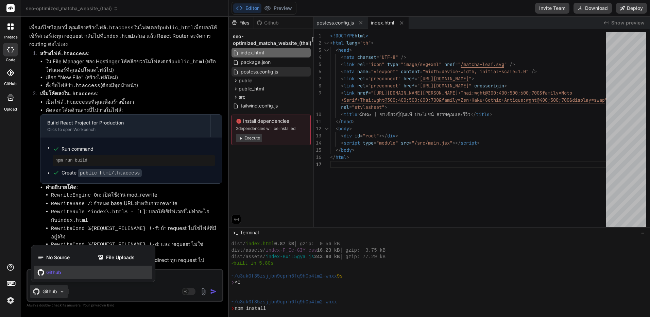
click at [0, 69] on html "threads code GitHub Upload seo-optimized_matcha_website_(thai) Created with Pix…" at bounding box center [325, 158] width 650 height 317
click at [6, 73] on div at bounding box center [10, 72] width 15 height 15
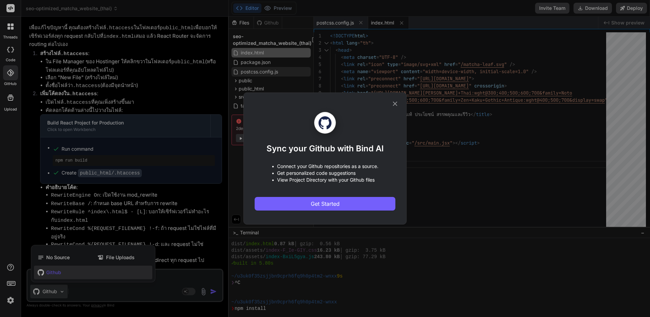
click at [399, 105] on div "Sync your Github with Bind AI • Connect your Github repositories as a source. •…" at bounding box center [324, 158] width 163 height 132
click at [397, 99] on div "Sync your Github with Bind AI • Connect your Github repositories as a source. •…" at bounding box center [324, 158] width 163 height 132
click at [394, 104] on icon at bounding box center [395, 104] width 4 height 4
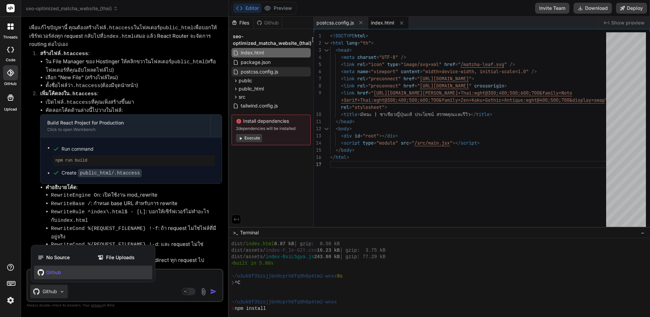
click at [635, 6] on div at bounding box center [325, 158] width 650 height 317
type textarea "x"
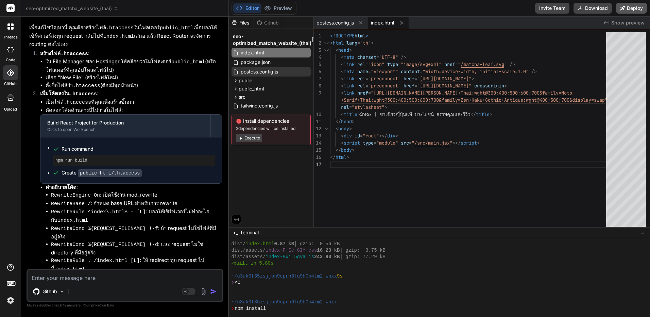
click at [627, 6] on button "Deploy" at bounding box center [631, 8] width 31 height 11
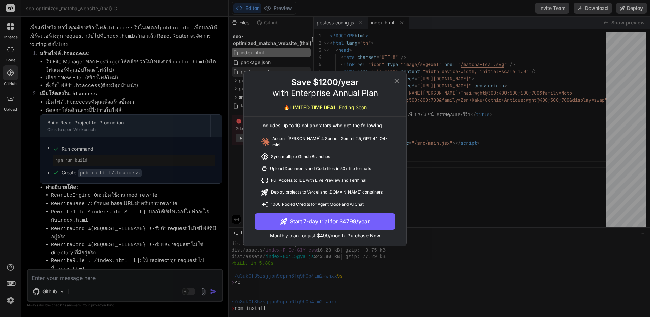
click at [399, 81] on icon at bounding box center [397, 81] width 8 height 8
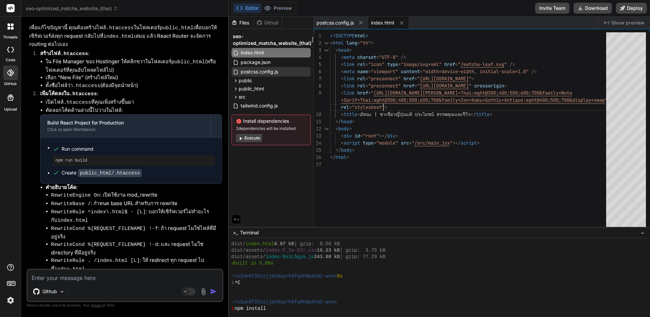
scroll to position [0, 0]
click at [445, 102] on div "<!DOCTYPE html > < html lang = "th" > < head > < meta charset = "UTF-8" /> < li…" at bounding box center [470, 131] width 280 height 198
